Goal: Task Accomplishment & Management: Manage account settings

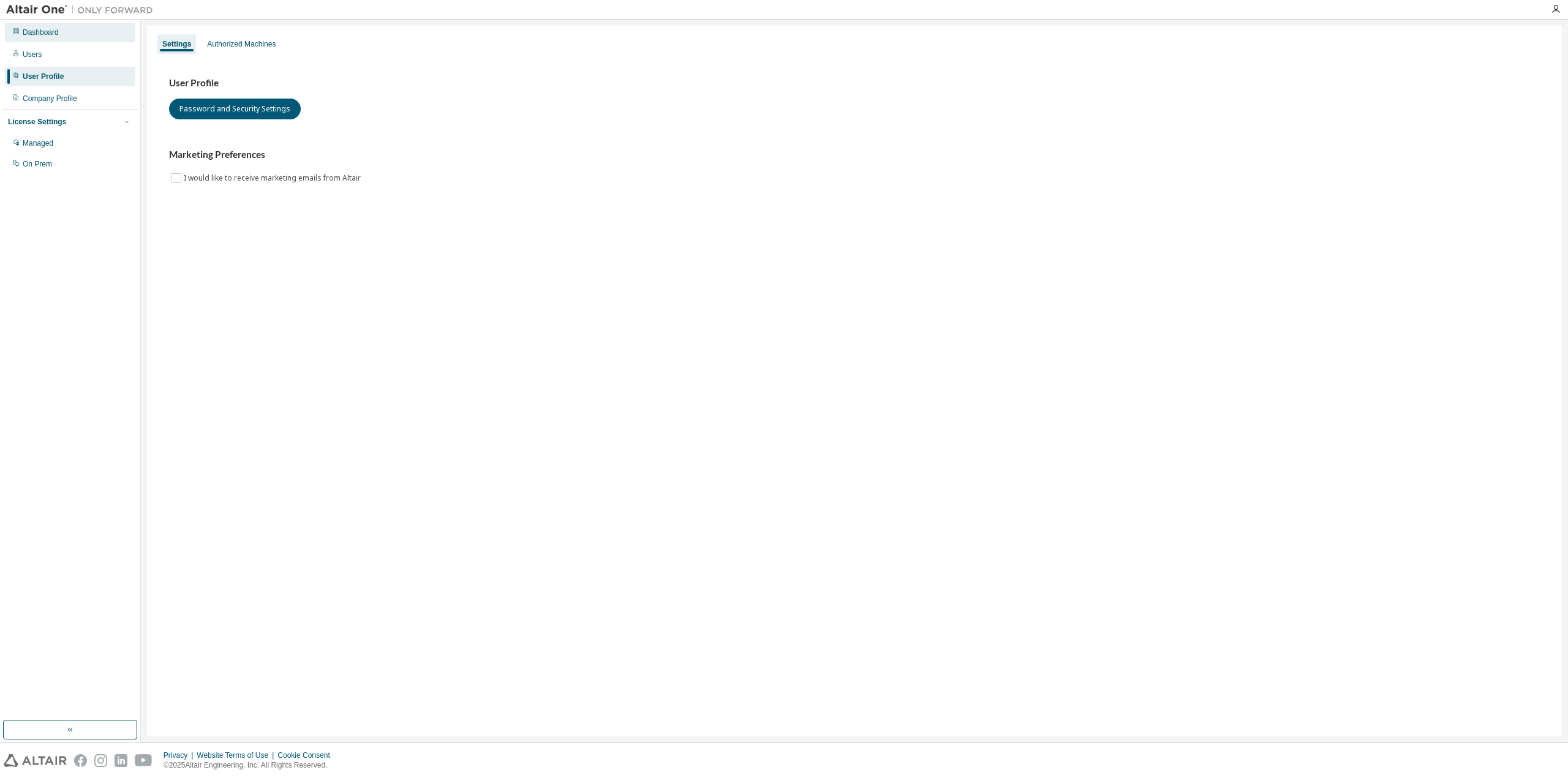
click at [77, 29] on div "Dashboard" at bounding box center [70, 32] width 131 height 19
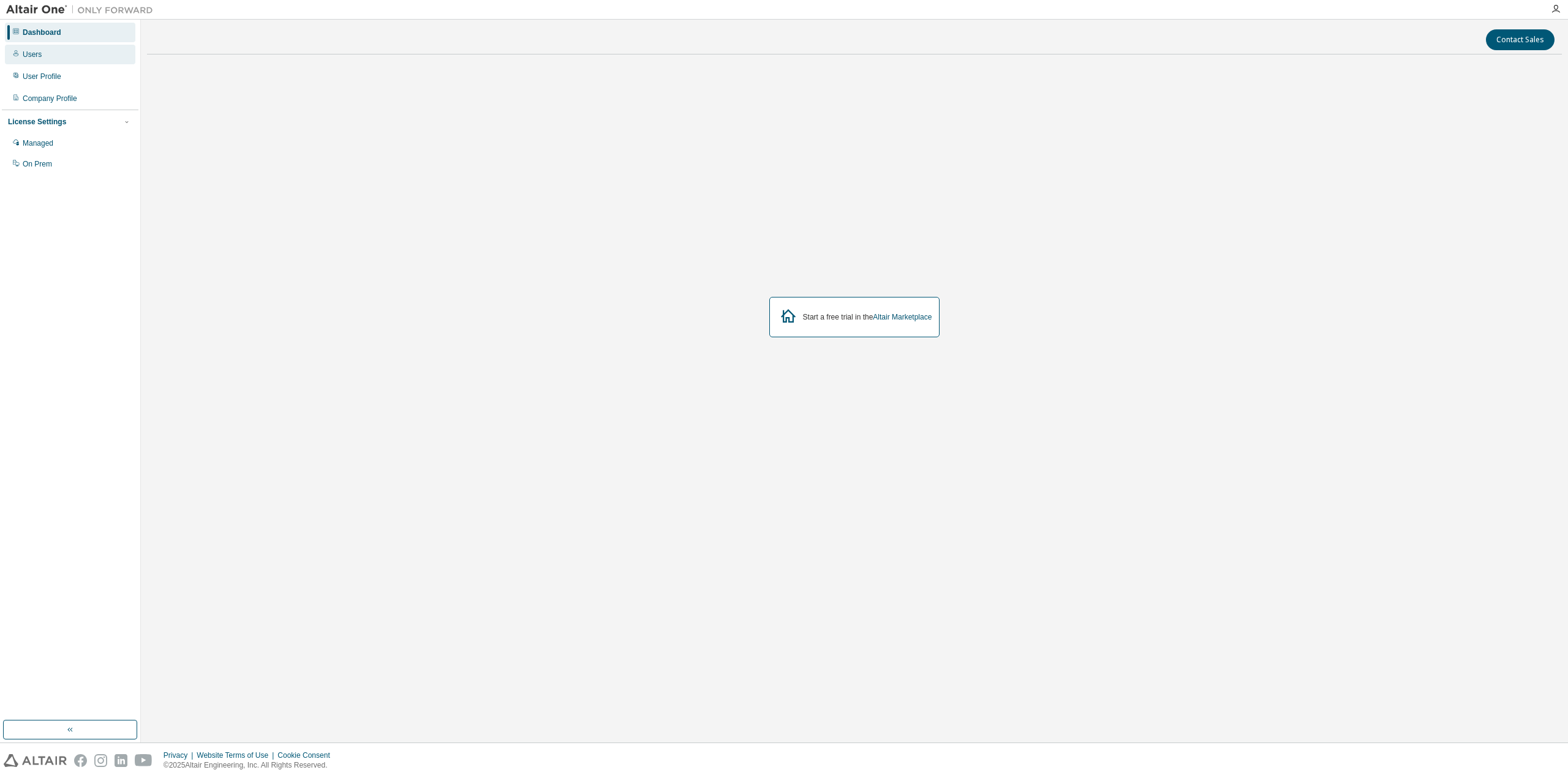
click at [81, 58] on div "Users" at bounding box center [70, 54] width 131 height 19
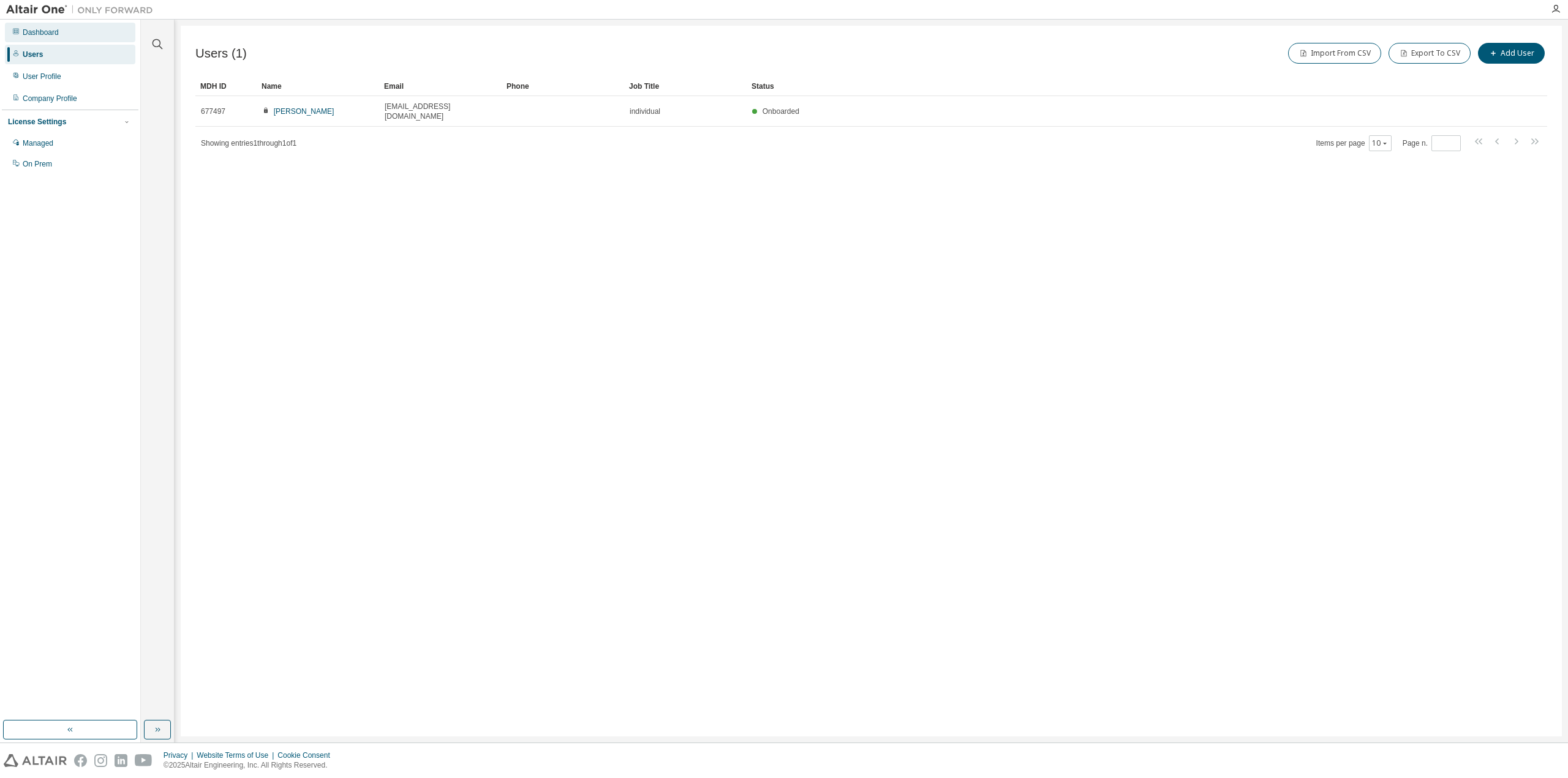
click at [77, 39] on div "Dashboard" at bounding box center [70, 32] width 131 height 19
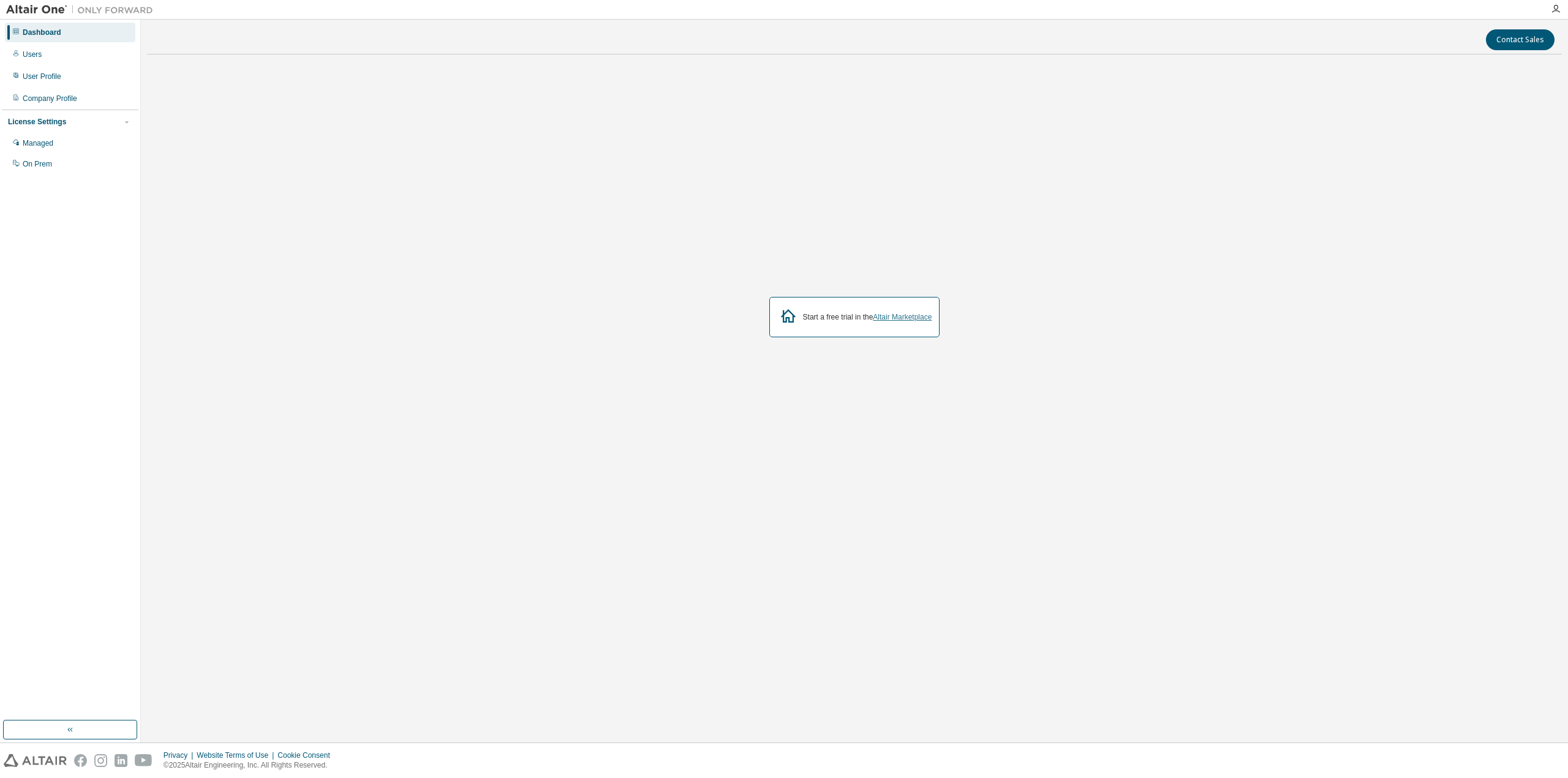
click at [893, 319] on link "Altair Marketplace" at bounding box center [903, 317] width 59 height 8
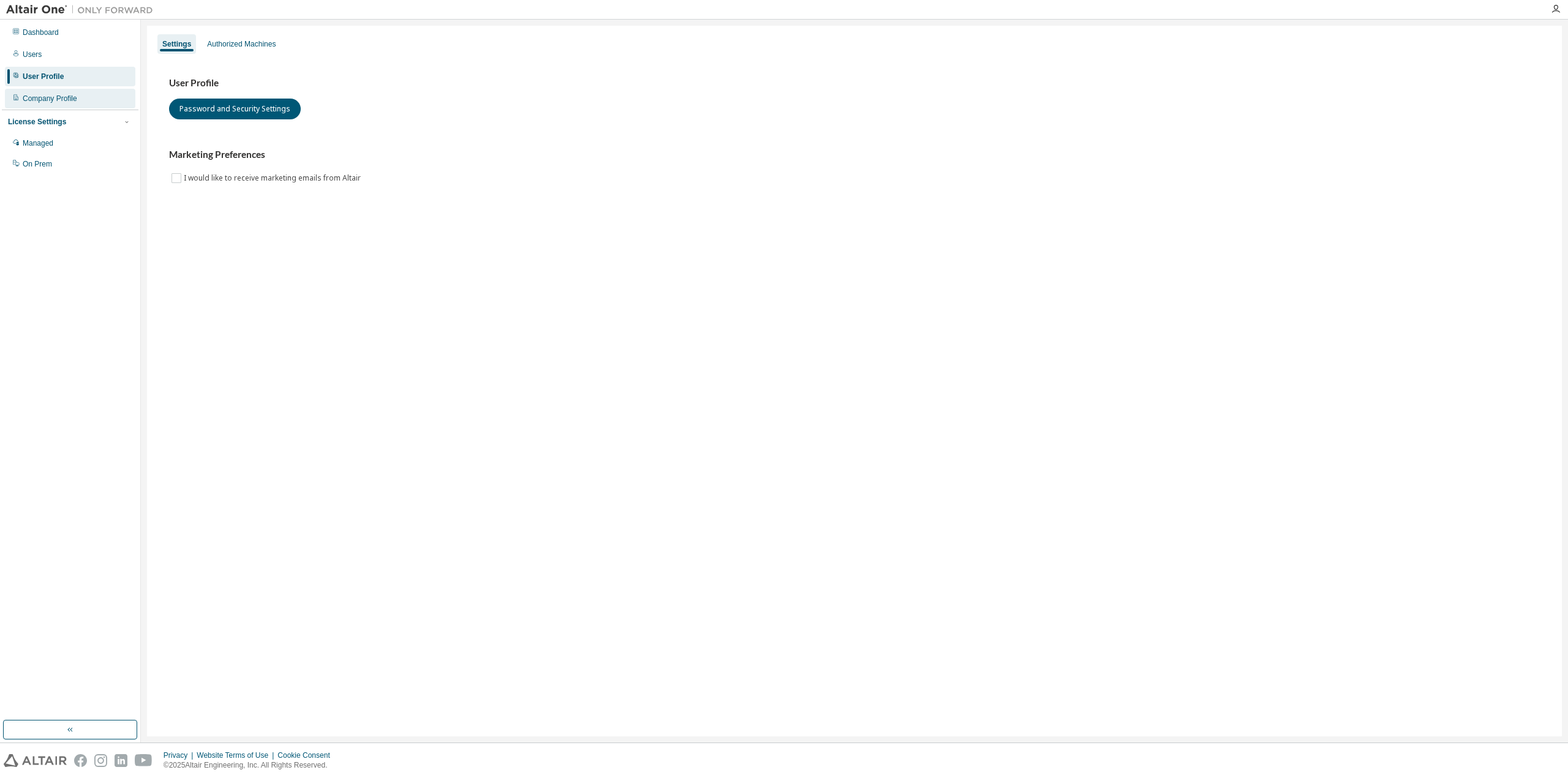
click at [70, 101] on div "Company Profile" at bounding box center [50, 99] width 54 height 10
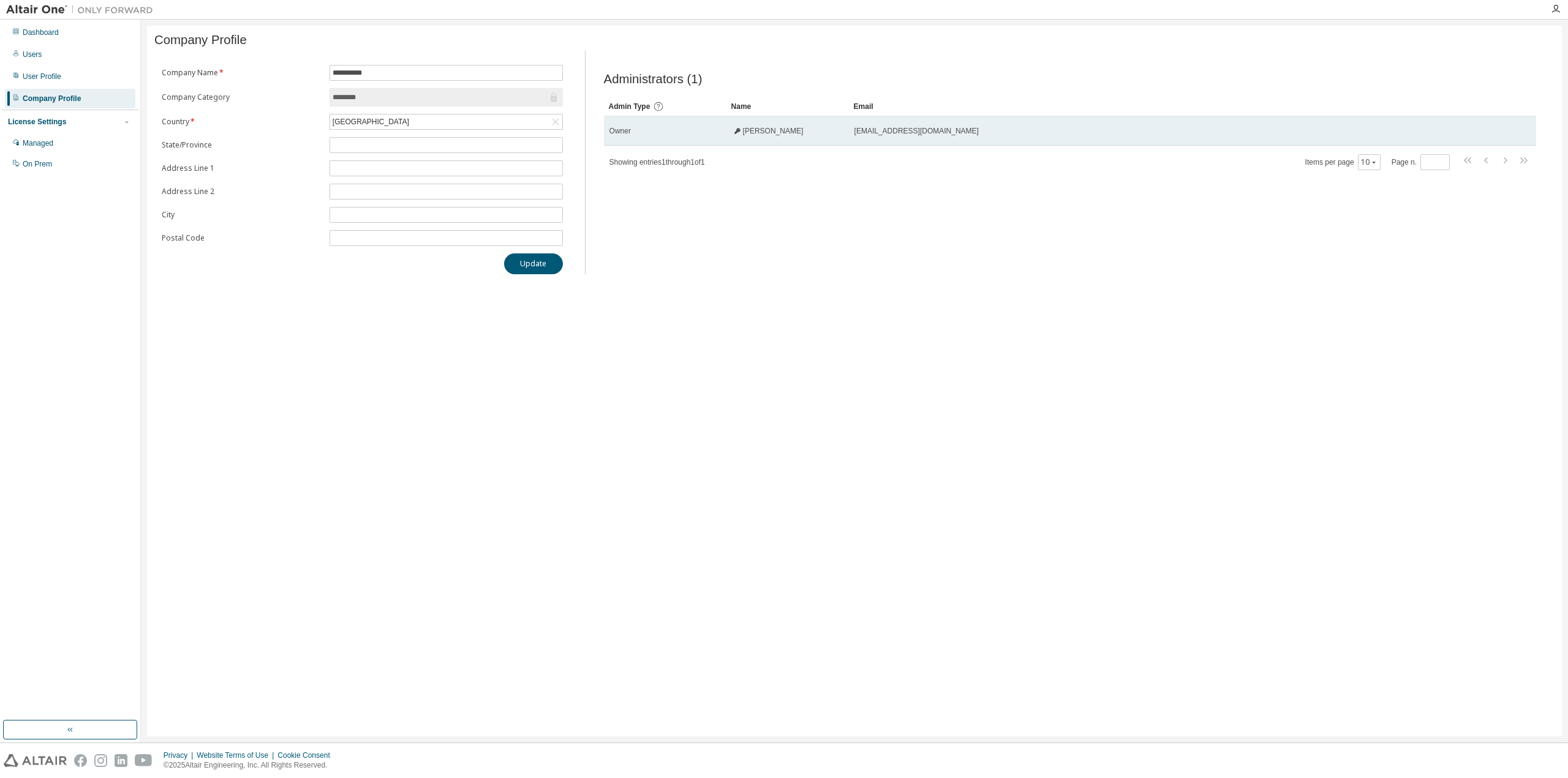
click at [829, 145] on td "KOHEI WATANABE" at bounding box center [788, 131] width 123 height 29
click at [827, 142] on td "KOHEI WATANABE" at bounding box center [788, 131] width 123 height 29
click at [810, 136] on div "KOHEI WATANABE" at bounding box center [788, 131] width 111 height 10
click at [777, 136] on span "KOHEI WATANABE" at bounding box center [774, 131] width 61 height 10
click at [775, 142] on td "KOHEI WATANABE" at bounding box center [788, 131] width 123 height 29
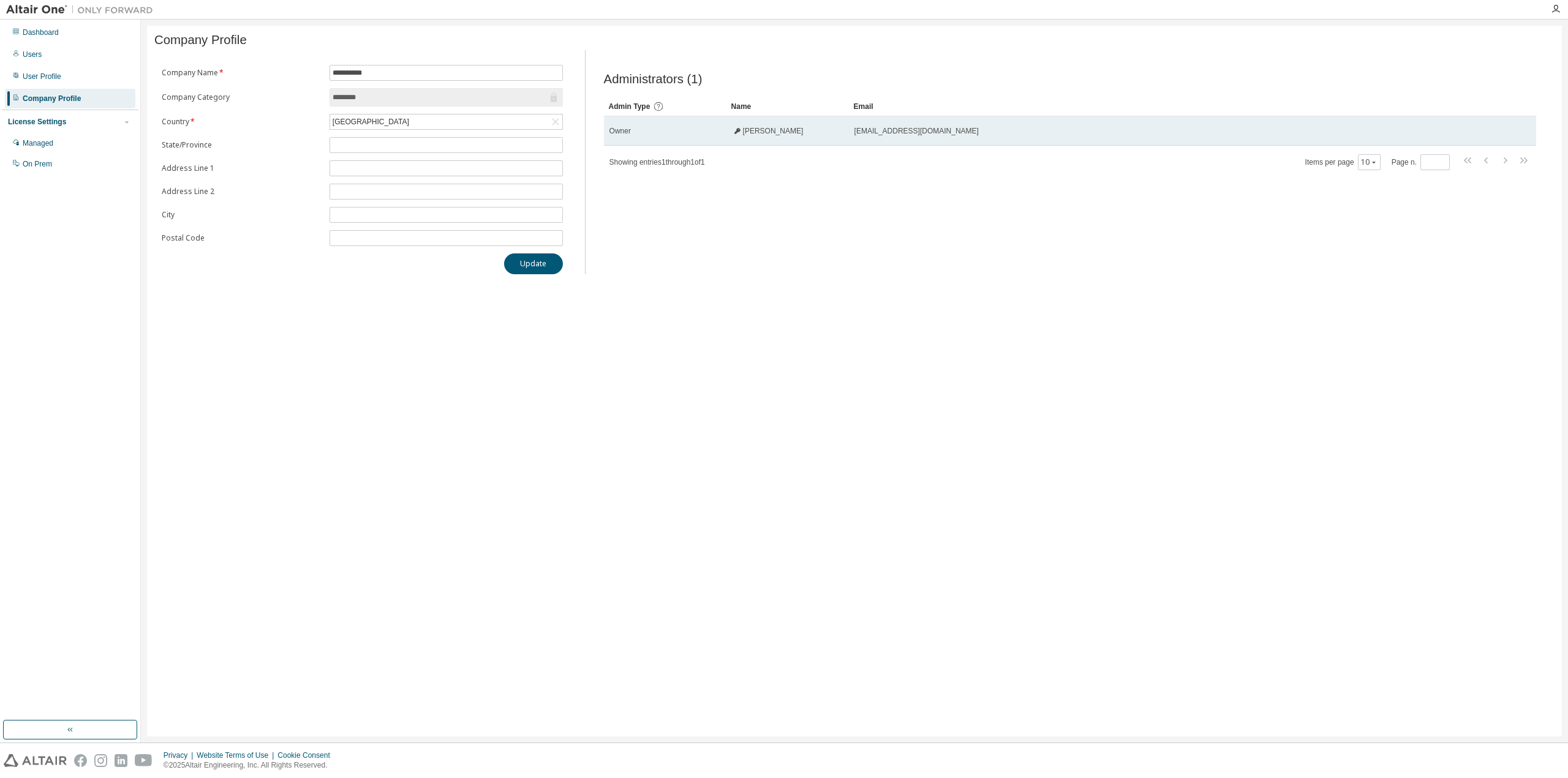
click at [850, 133] on td "kwatanabe.2246@gmail.com" at bounding box center [1178, 131] width 658 height 29
click at [850, 133] on td "[EMAIL_ADDRESS][DOMAIN_NAME]" at bounding box center [1178, 131] width 658 height 29
click at [613, 133] on span "Owner" at bounding box center [620, 131] width 21 height 10
click at [612, 134] on span "Owner" at bounding box center [620, 131] width 21 height 10
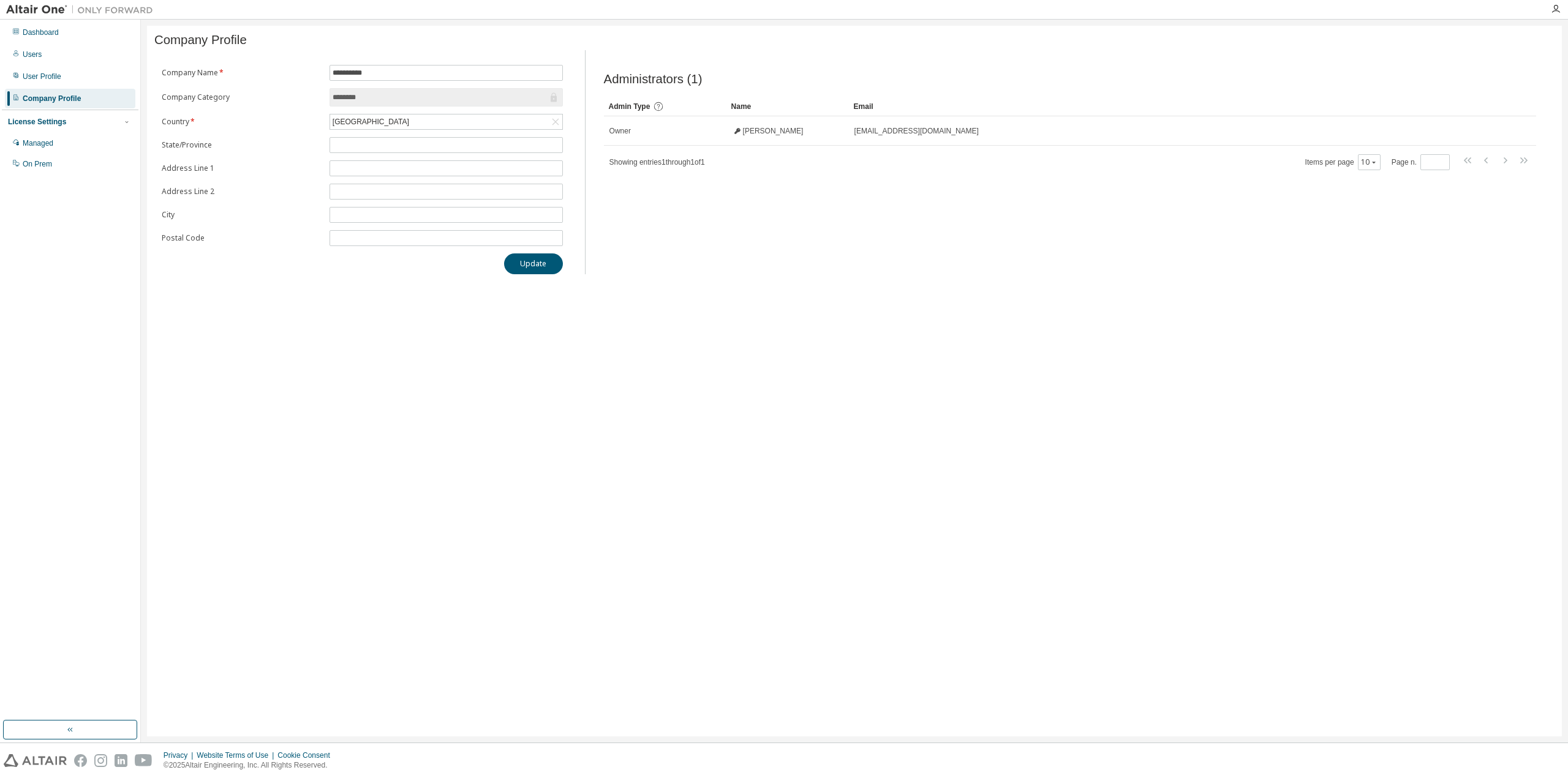
click at [85, 131] on div "License Settings Managed On Prem" at bounding box center [70, 142] width 136 height 65
click at [79, 124] on div "License Settings" at bounding box center [70, 122] width 124 height 11
click at [129, 123] on icon "button" at bounding box center [127, 122] width 7 height 7
click at [61, 121] on div "License Settings" at bounding box center [37, 122] width 58 height 10
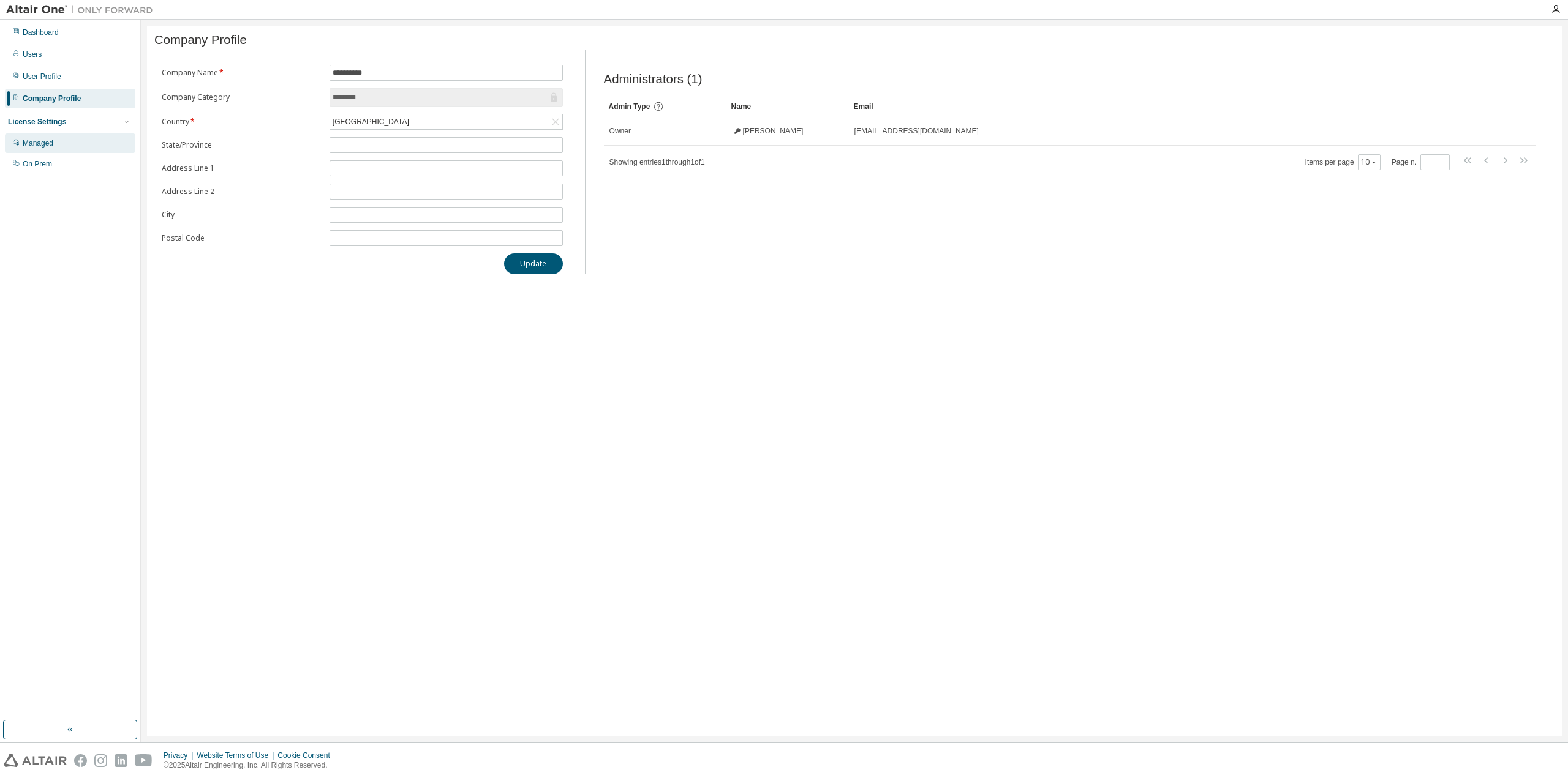
click at [61, 153] on div "Managed" at bounding box center [70, 143] width 131 height 19
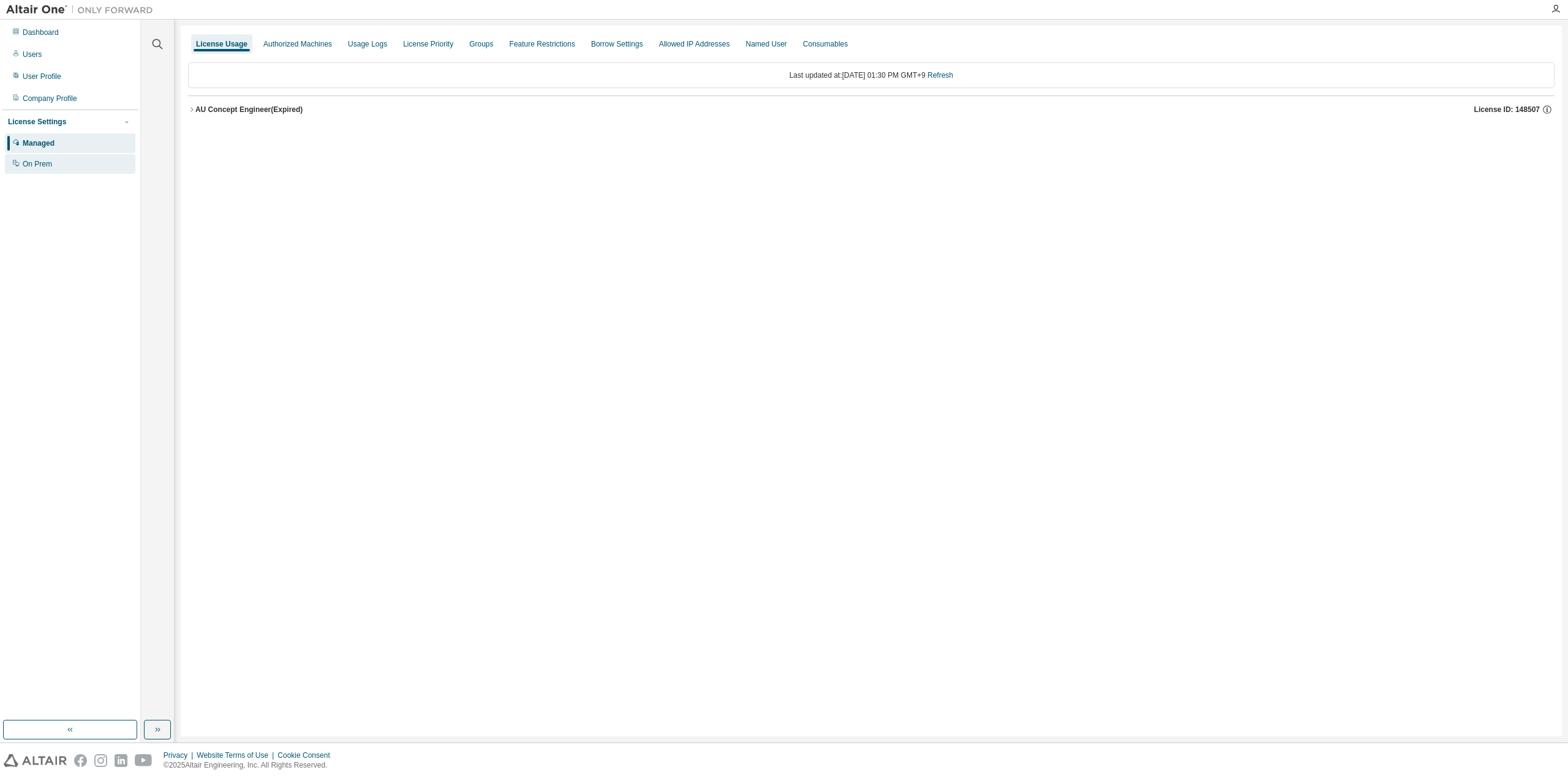
click at [64, 164] on div "On Prem" at bounding box center [70, 164] width 131 height 19
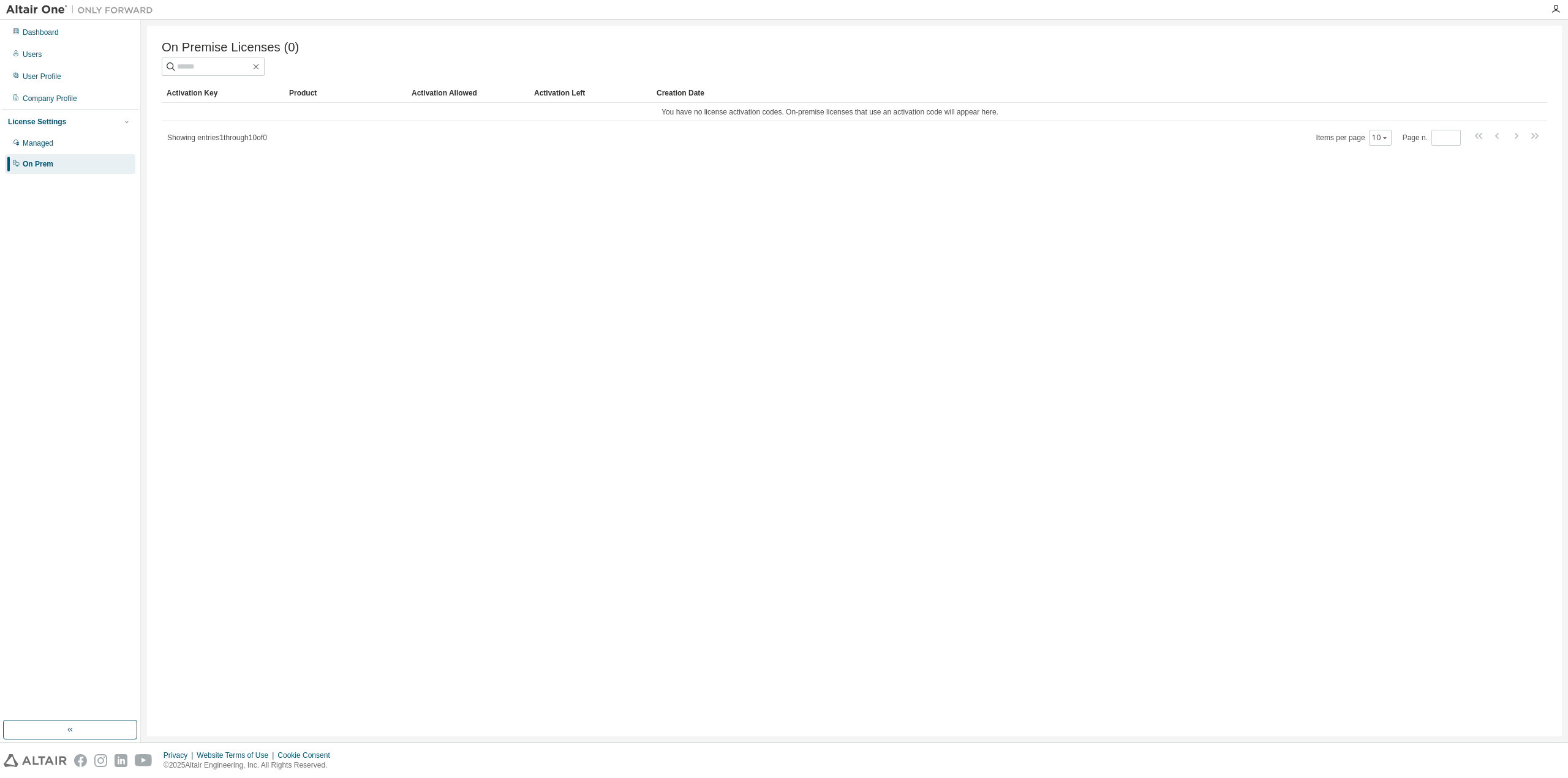
click at [317, 131] on div "Activation Key Product Activation Allowed Activation Left Creation Date You hav…" at bounding box center [855, 114] width 1386 height 63
click at [92, 36] on div "Dashboard" at bounding box center [70, 32] width 131 height 19
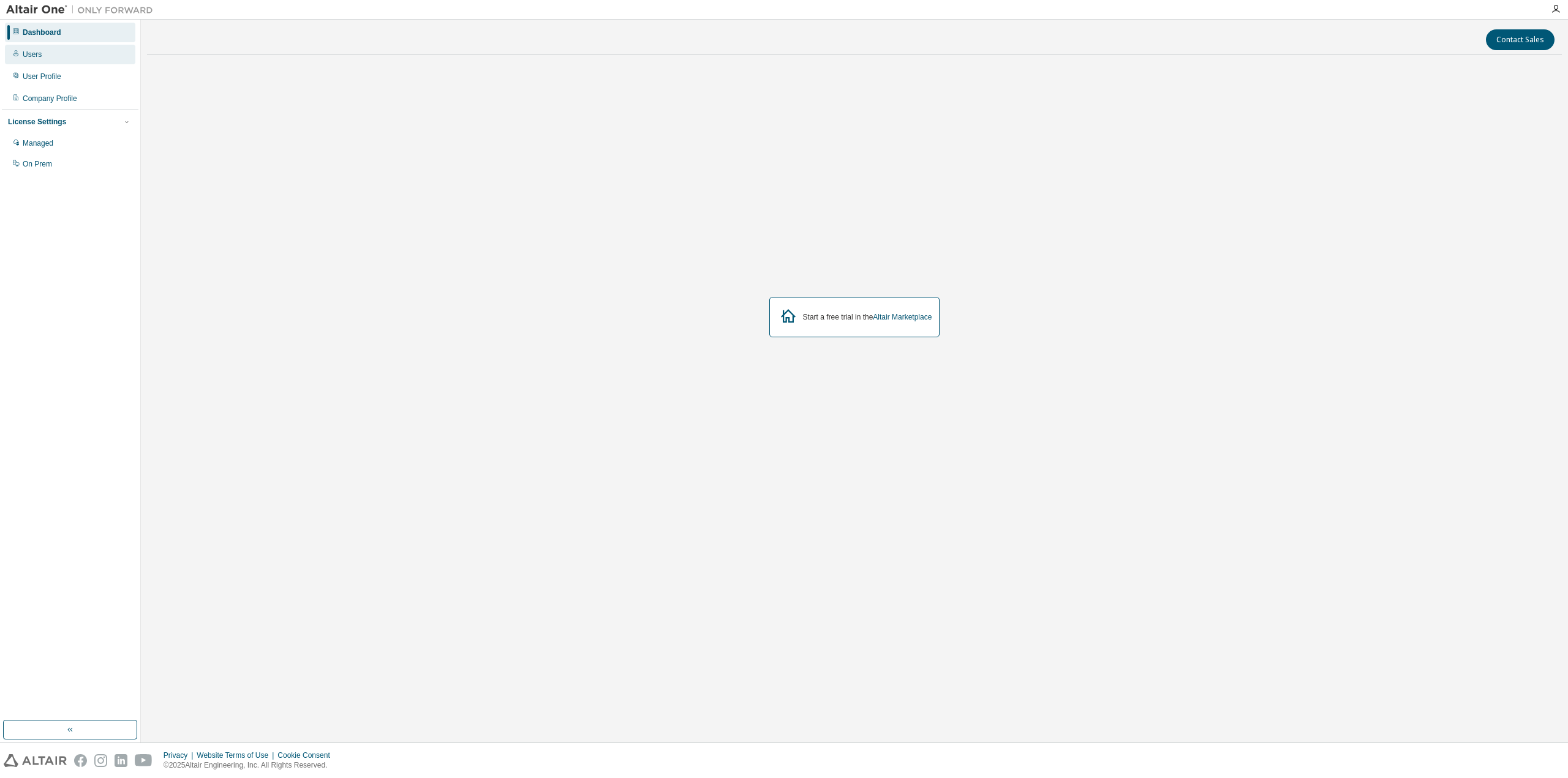
click at [71, 60] on div "Users" at bounding box center [70, 54] width 131 height 19
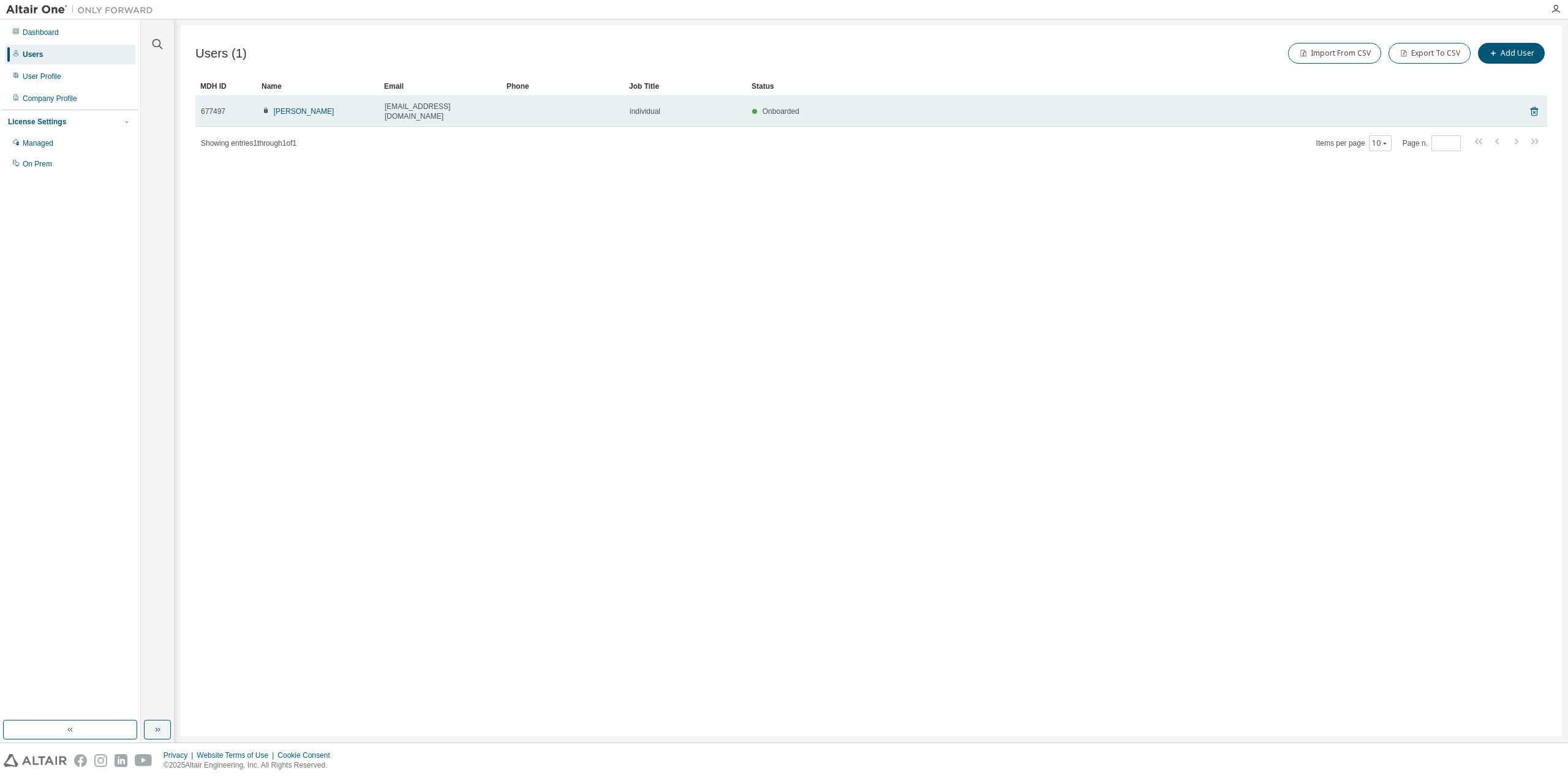
click at [333, 109] on div "[PERSON_NAME]" at bounding box center [318, 111] width 111 height 10
click at [328, 107] on link "[PERSON_NAME]" at bounding box center [304, 110] width 61 height 8
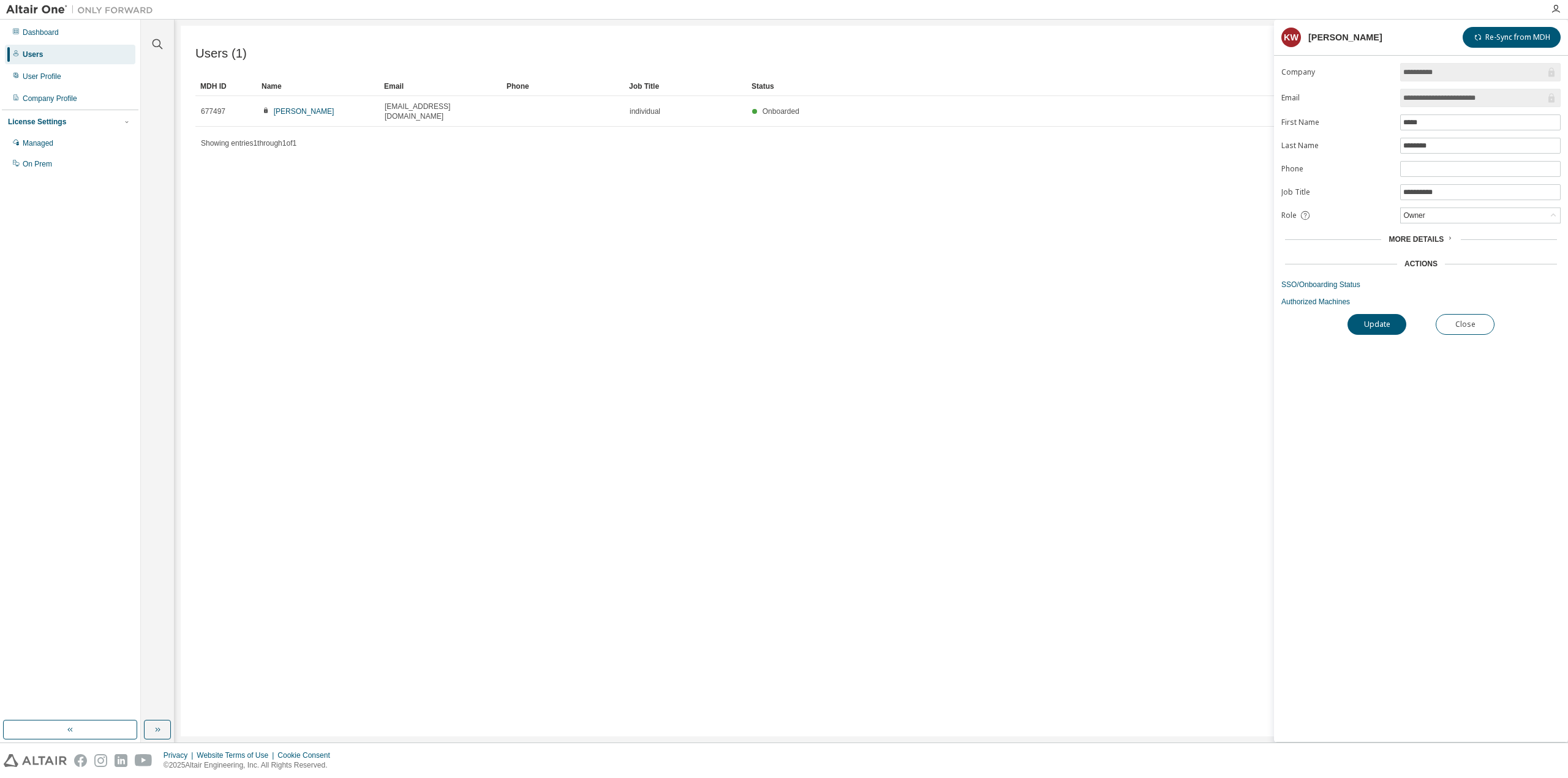
click at [1442, 233] on div "More Details" at bounding box center [1421, 239] width 279 height 17
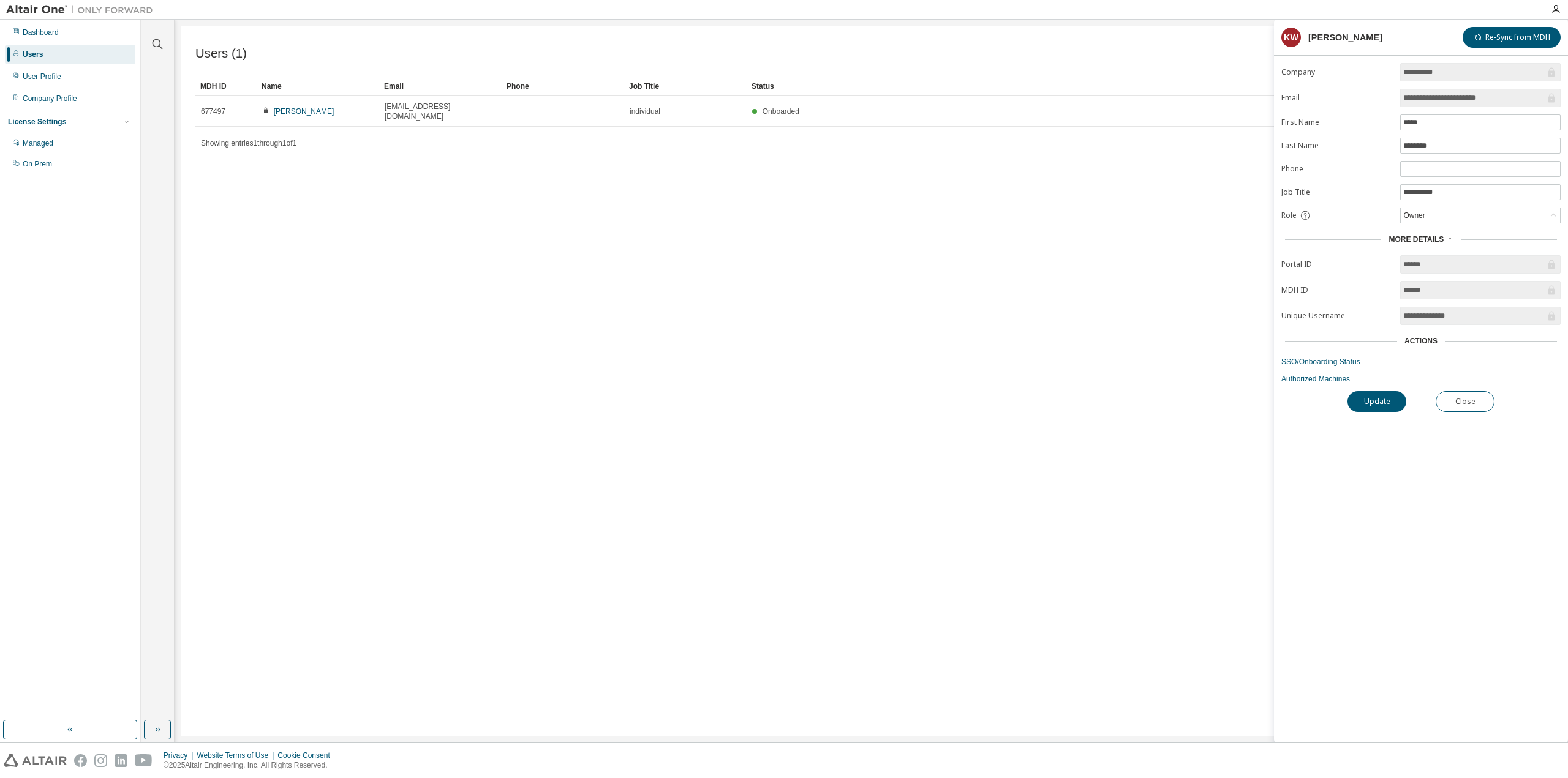
click at [1418, 340] on div "Actions" at bounding box center [1422, 341] width 33 height 10
click at [1342, 380] on link "Authorized Machines" at bounding box center [1421, 378] width 279 height 10
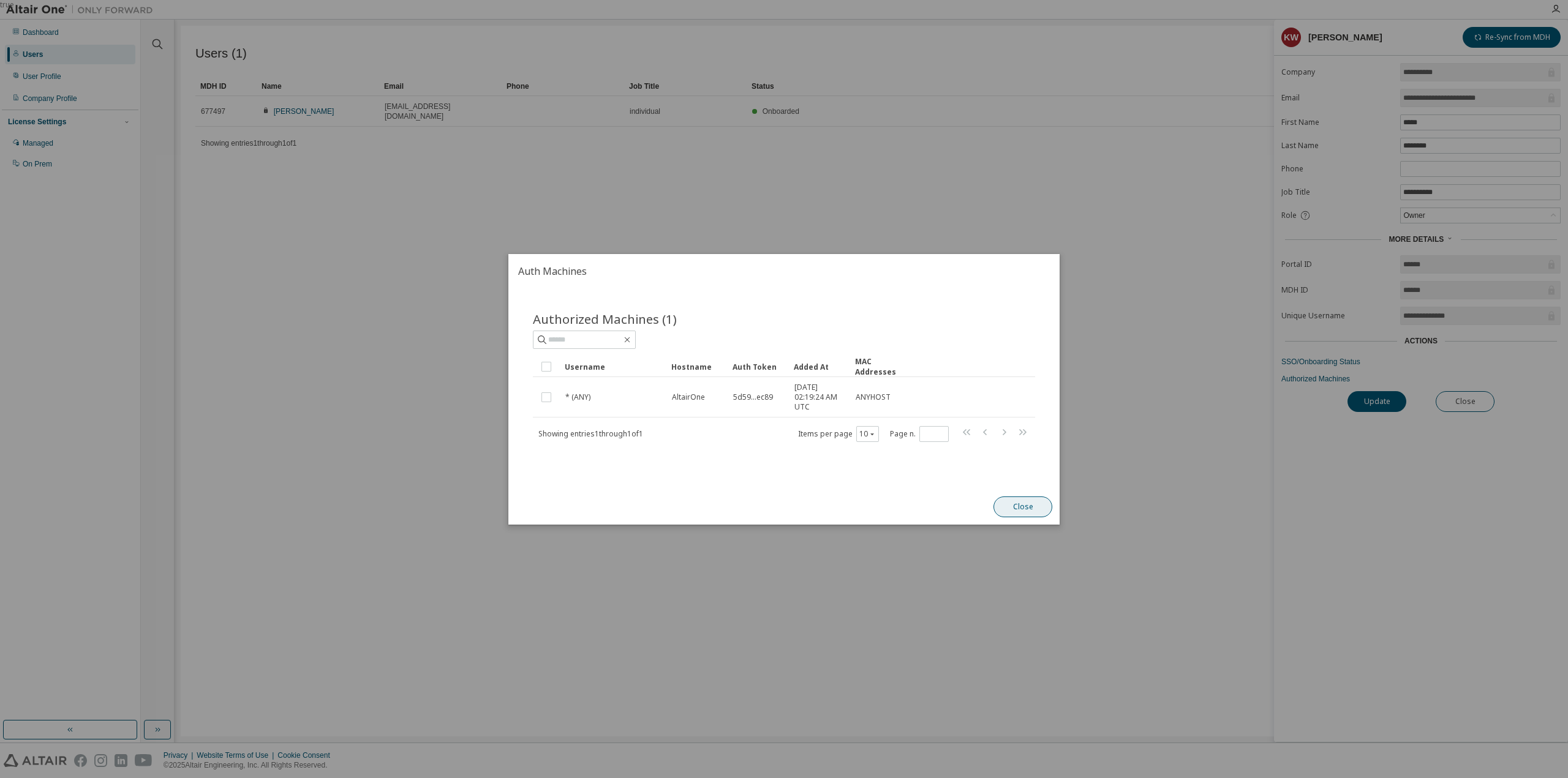
click at [1023, 509] on button "Close" at bounding box center [1024, 506] width 59 height 21
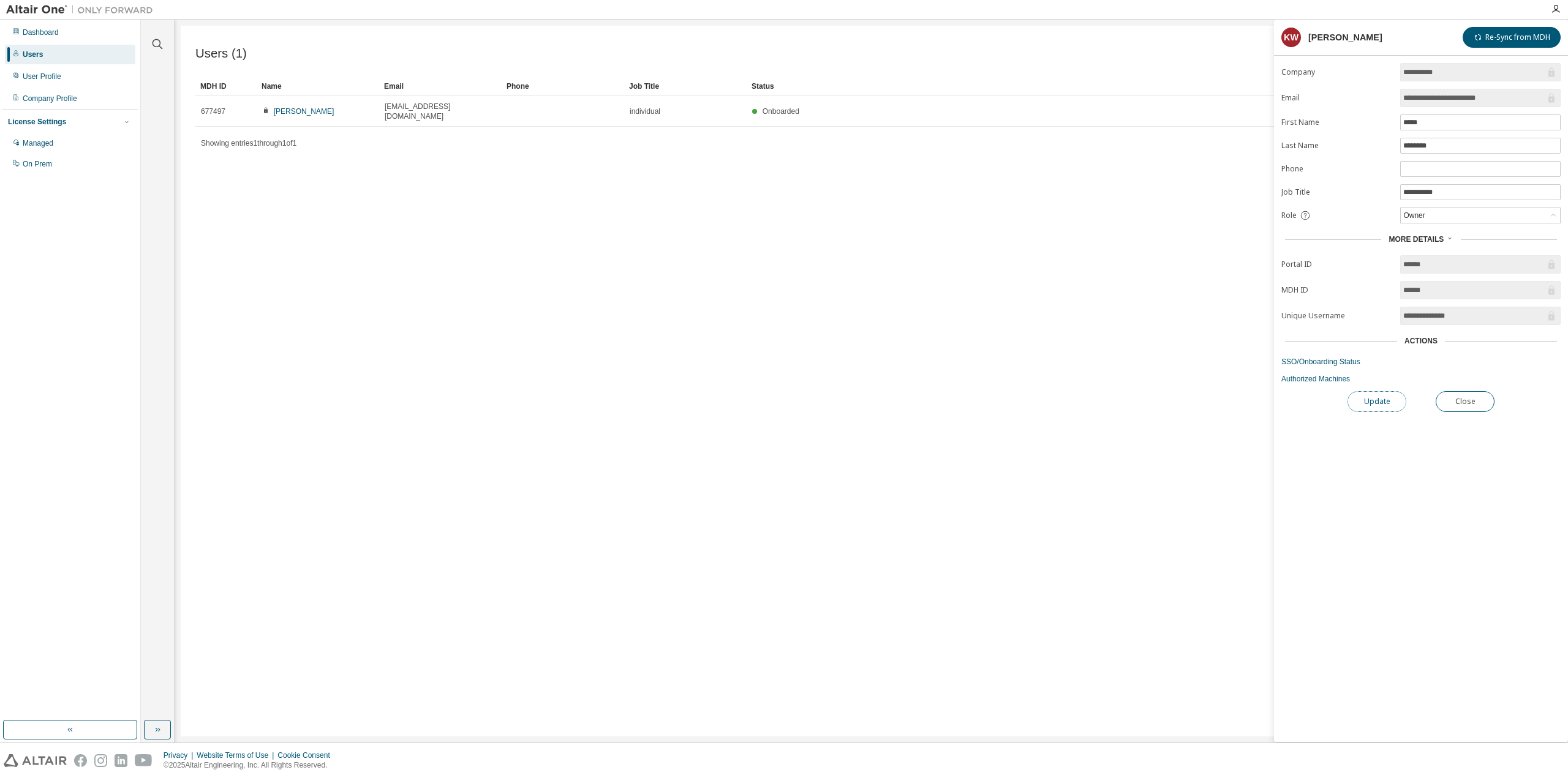
click at [1372, 399] on button "Update" at bounding box center [1377, 401] width 59 height 21
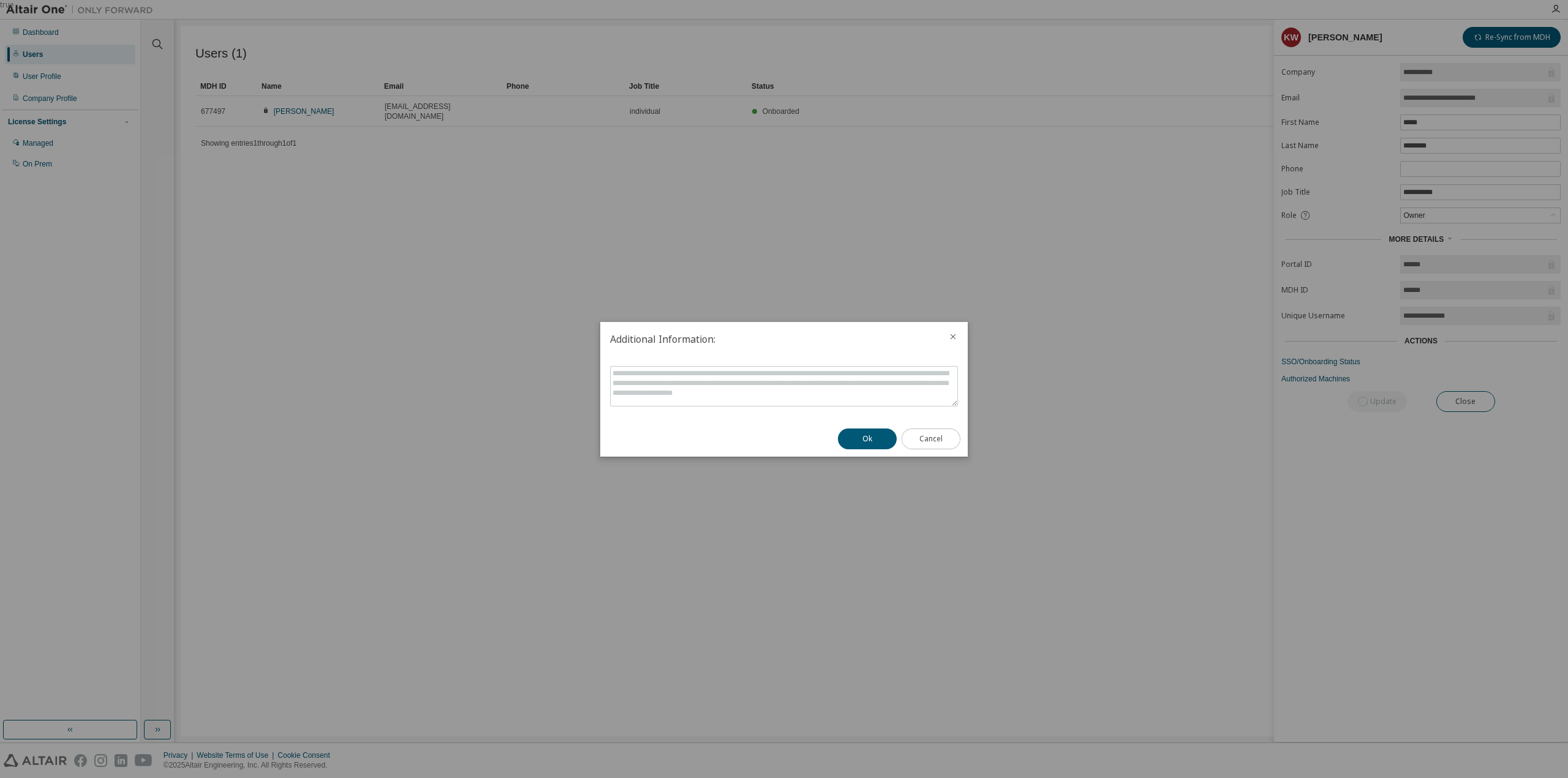
click at [944, 432] on button "Cancel" at bounding box center [931, 438] width 59 height 21
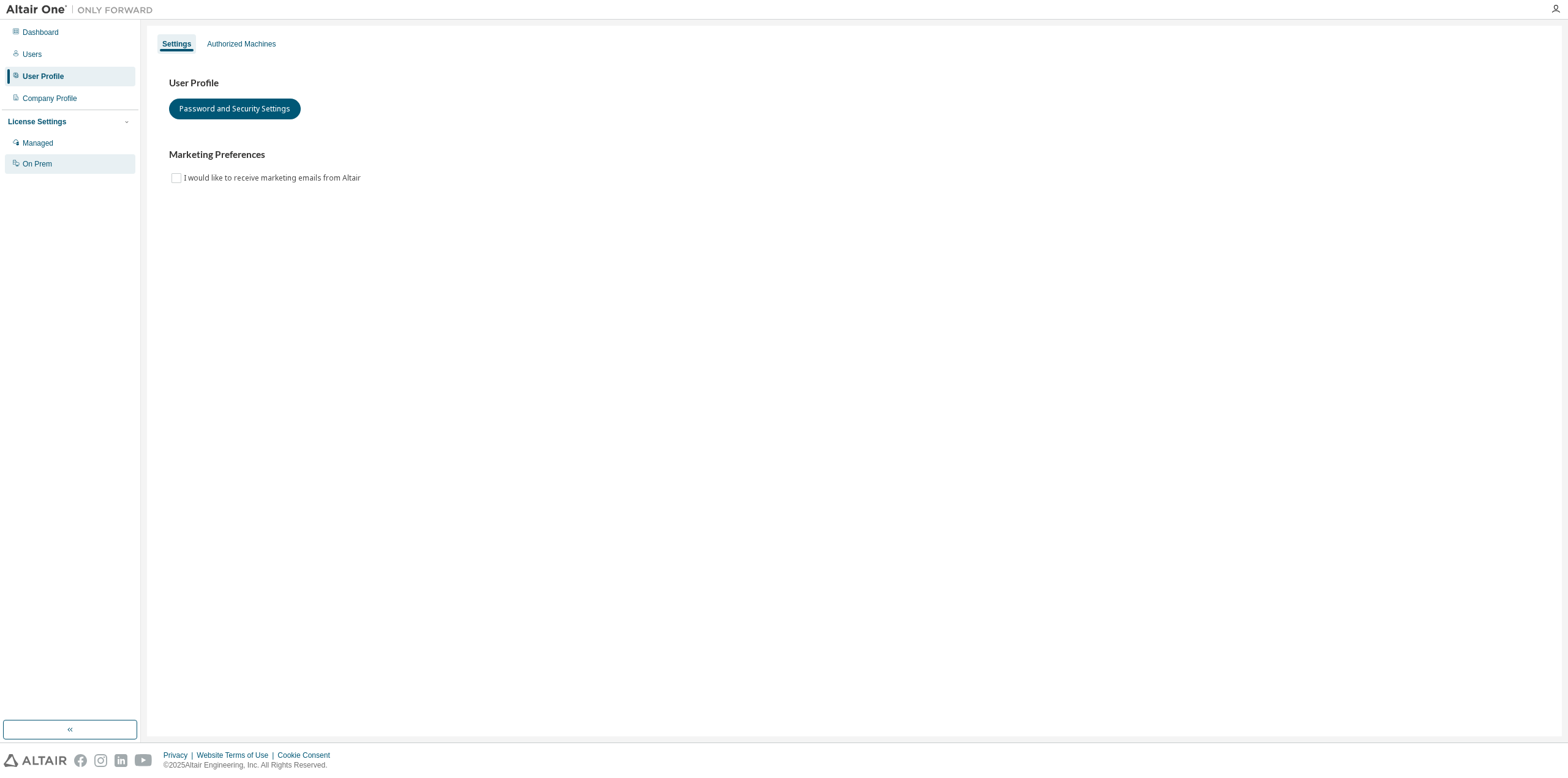
click at [49, 160] on div "On Prem" at bounding box center [38, 164] width 29 height 10
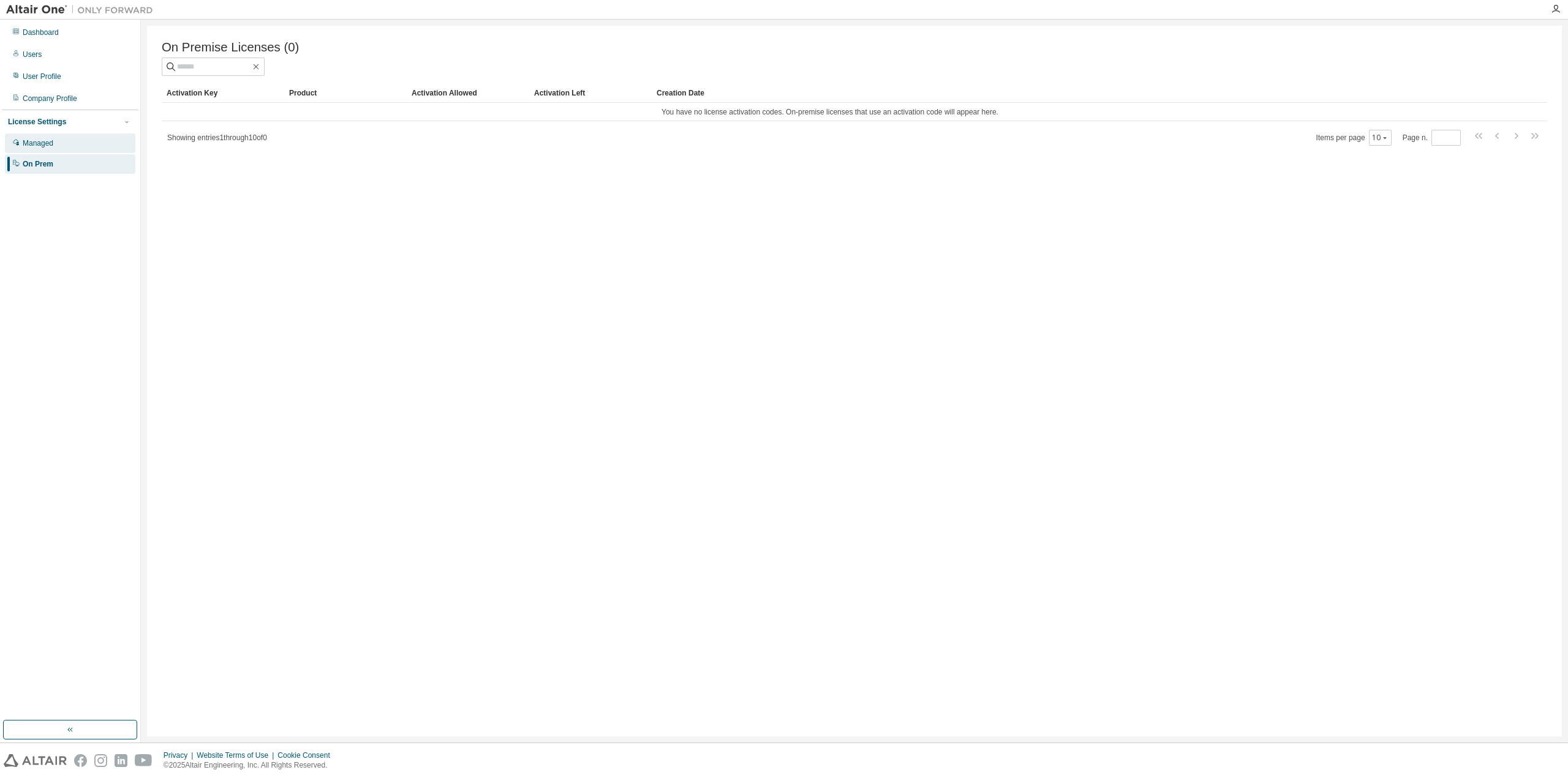
click at [41, 145] on div "Managed" at bounding box center [38, 143] width 30 height 10
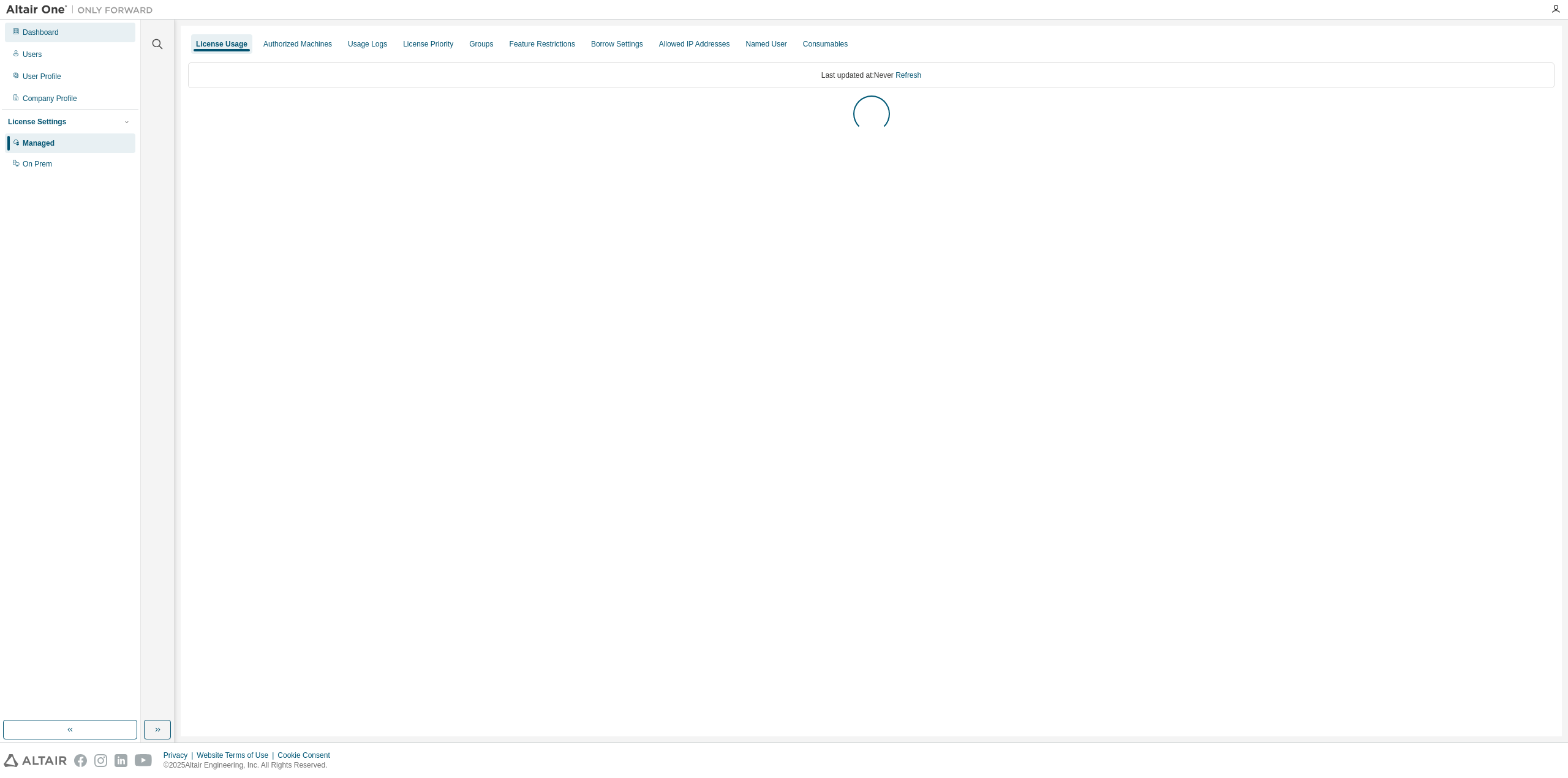
click at [57, 30] on div "Dashboard" at bounding box center [41, 32] width 36 height 10
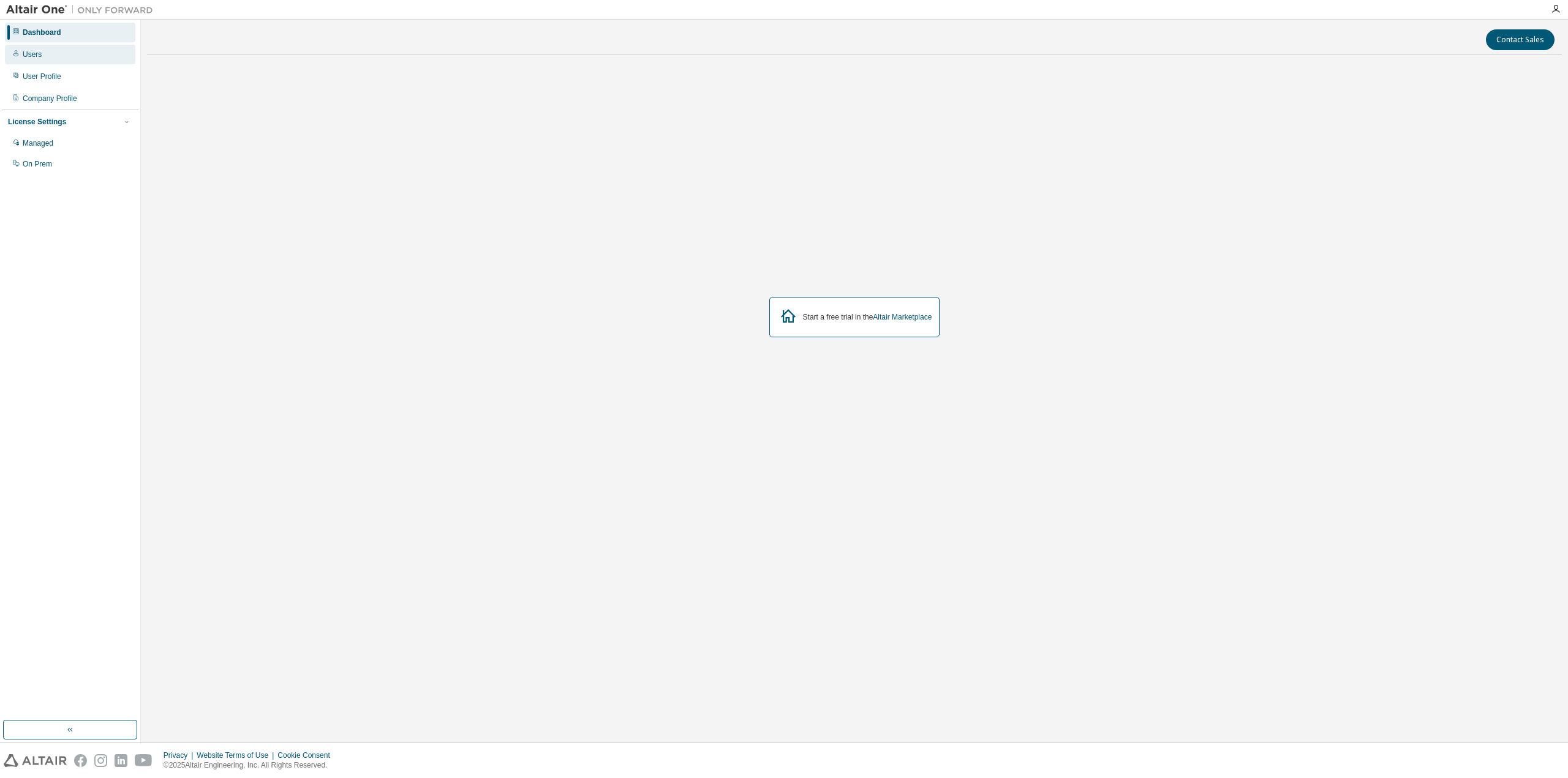
click at [52, 61] on div "Users" at bounding box center [70, 54] width 131 height 19
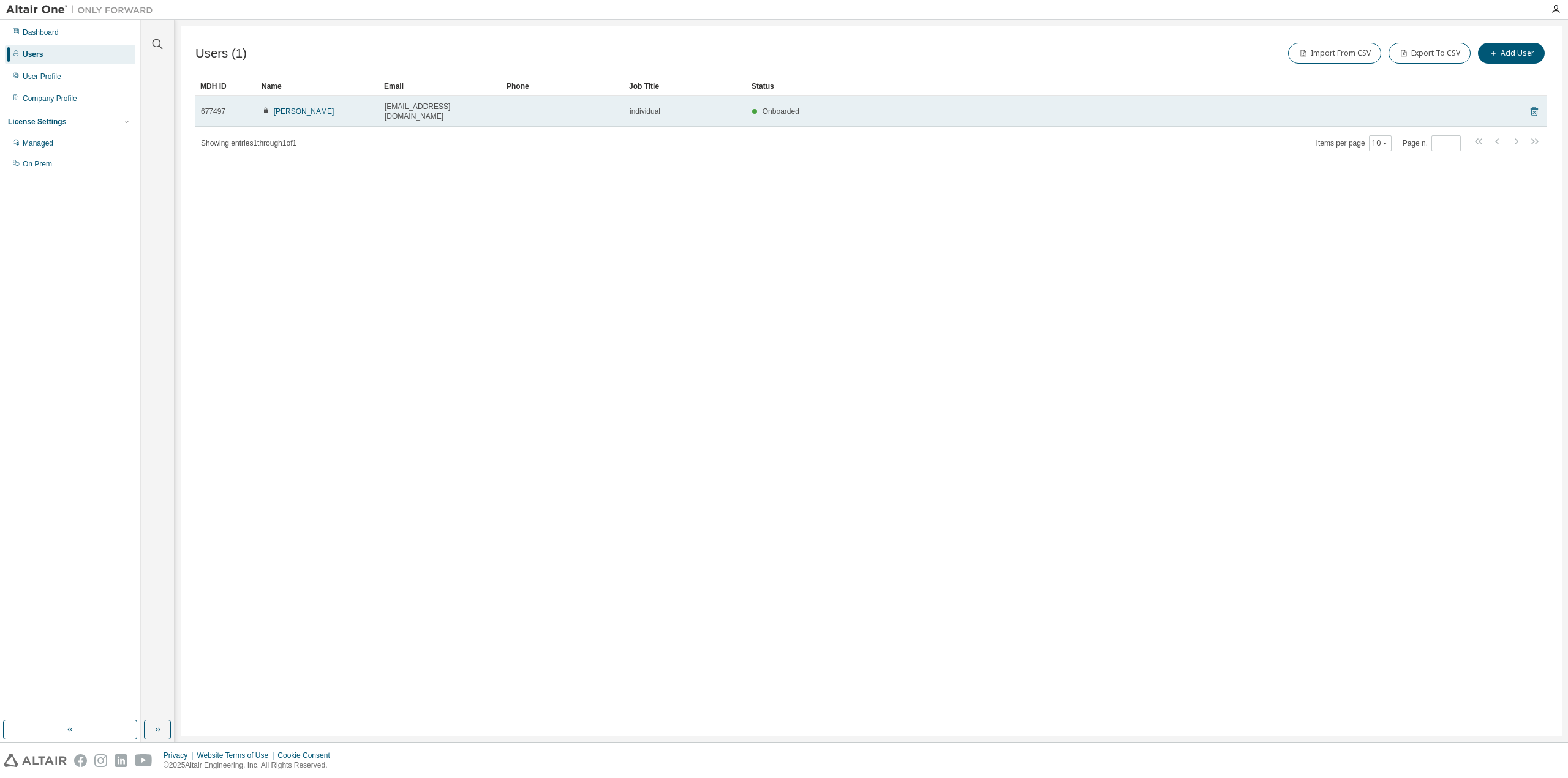
click at [1534, 107] on icon at bounding box center [1535, 111] width 11 height 15
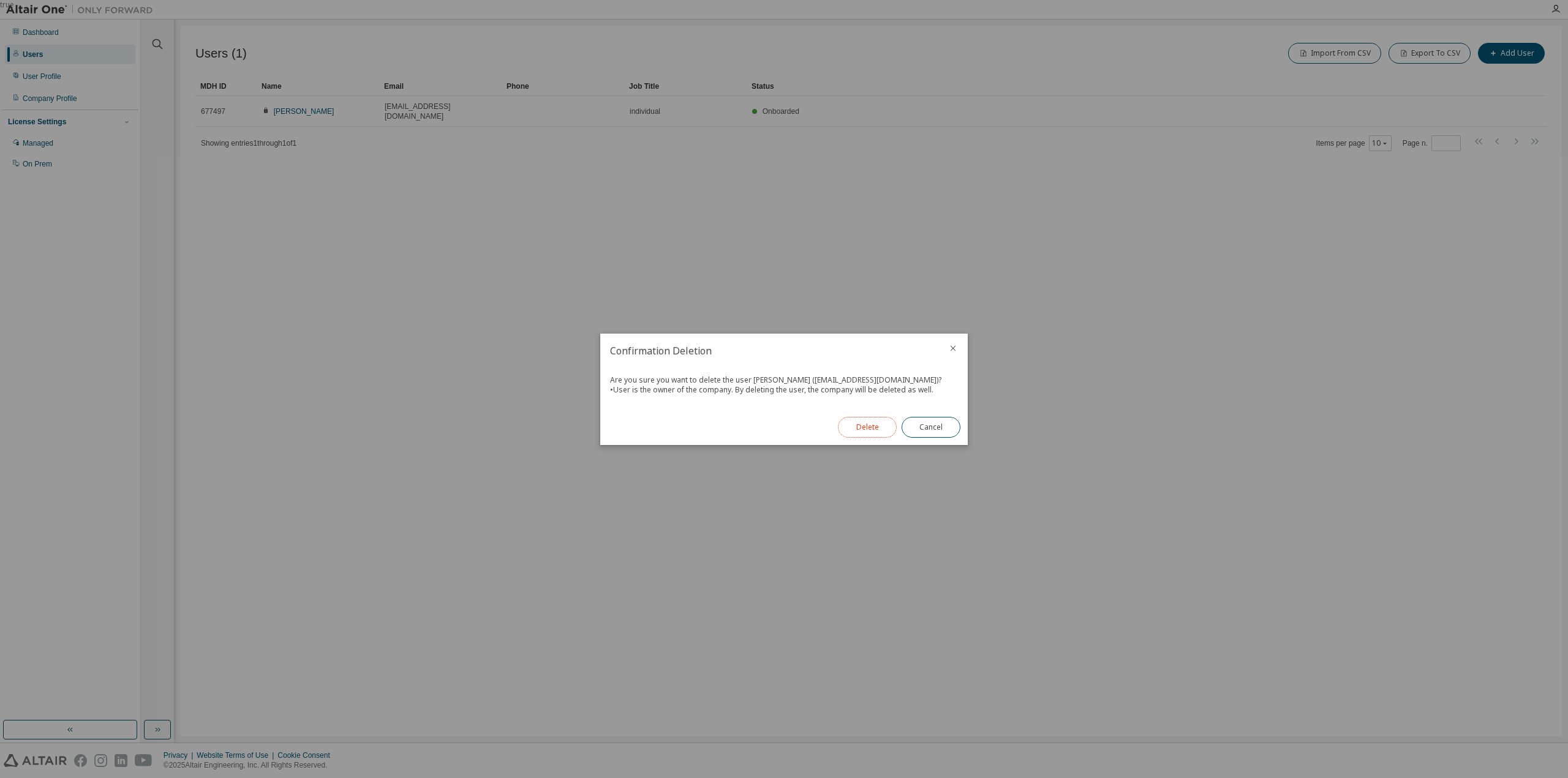
click at [873, 417] on button "Delete" at bounding box center [868, 427] width 59 height 21
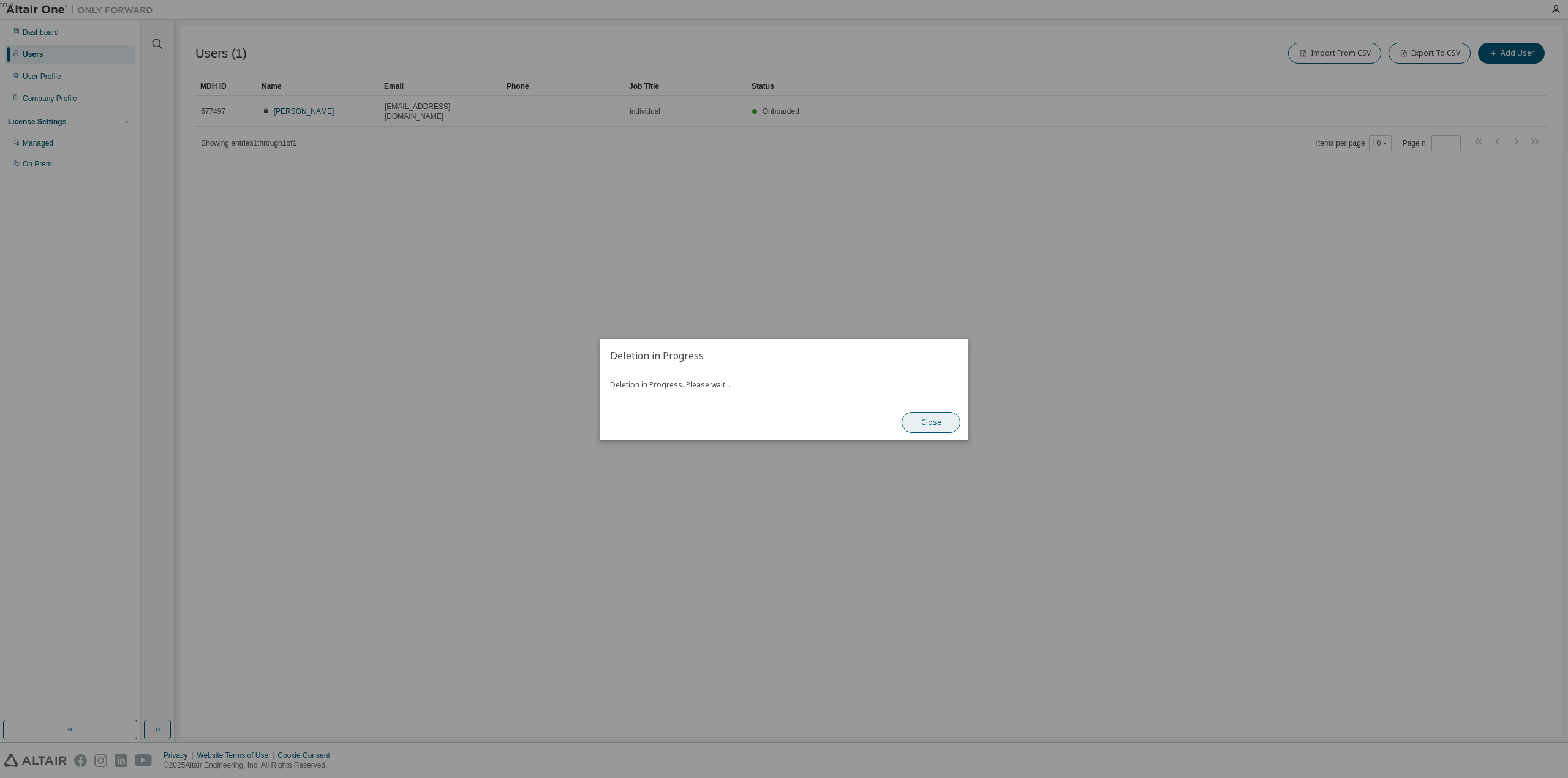
click at [930, 428] on button "Close" at bounding box center [931, 423] width 59 height 21
click at [933, 424] on button "Close" at bounding box center [931, 423] width 59 height 21
